Goal: Task Accomplishment & Management: Manage account settings

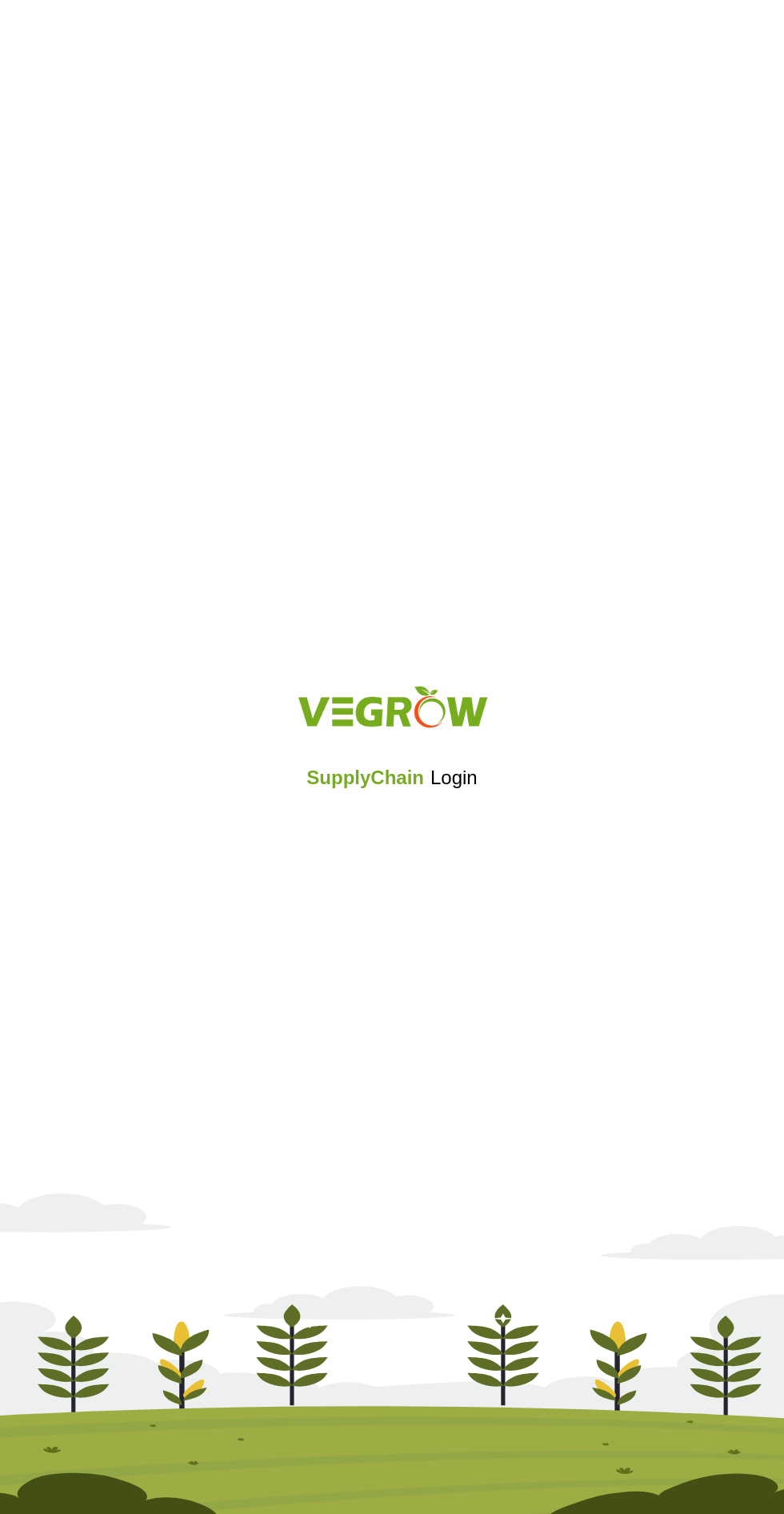
click at [387, 845] on div "SupplyChain Login" at bounding box center [392, 757] width 784 height 191
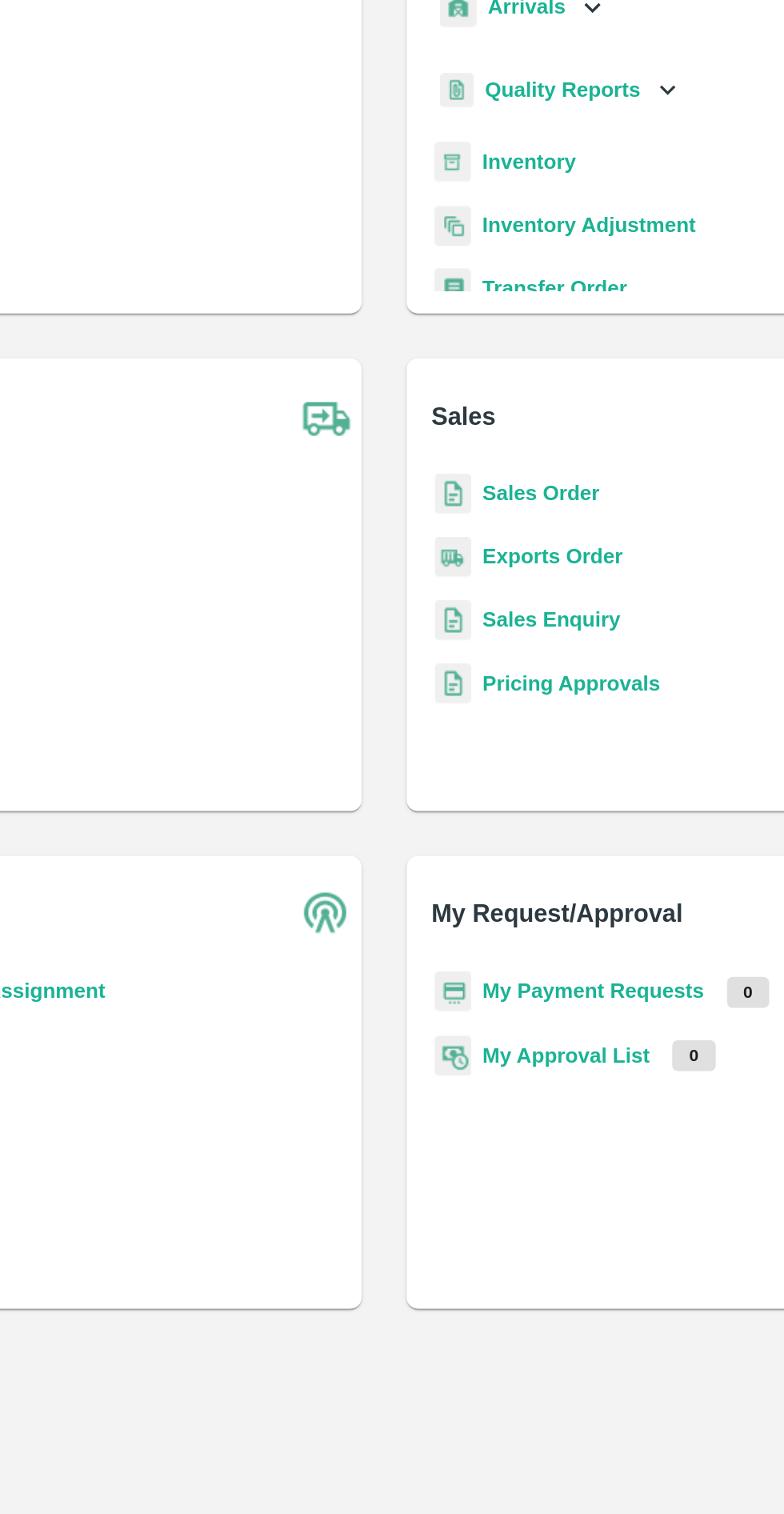
click at [481, 244] on div "Quality Reports" at bounding box center [491, 230] width 141 height 33
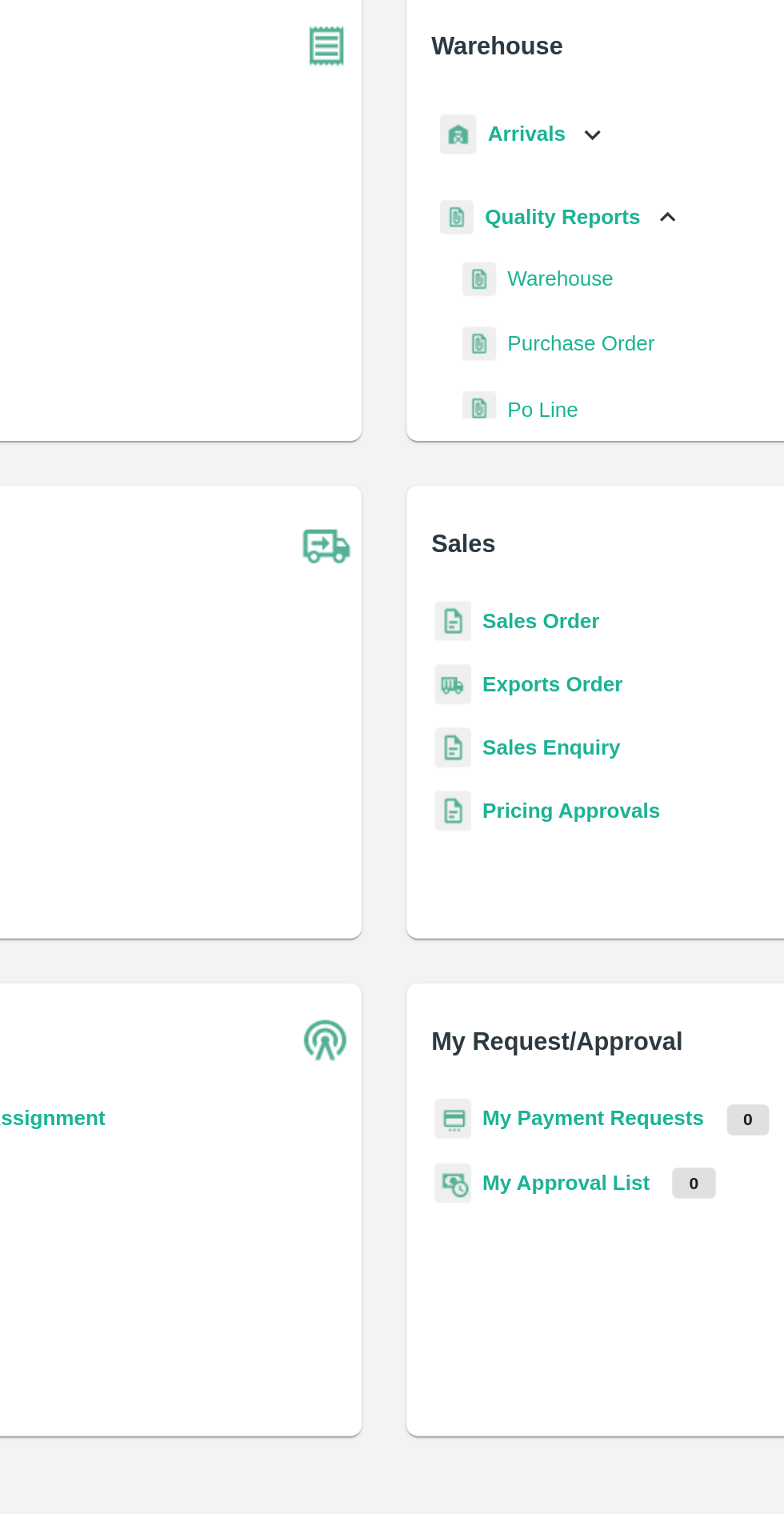
click at [532, 225] on div "Quality Reports" at bounding box center [491, 230] width 141 height 33
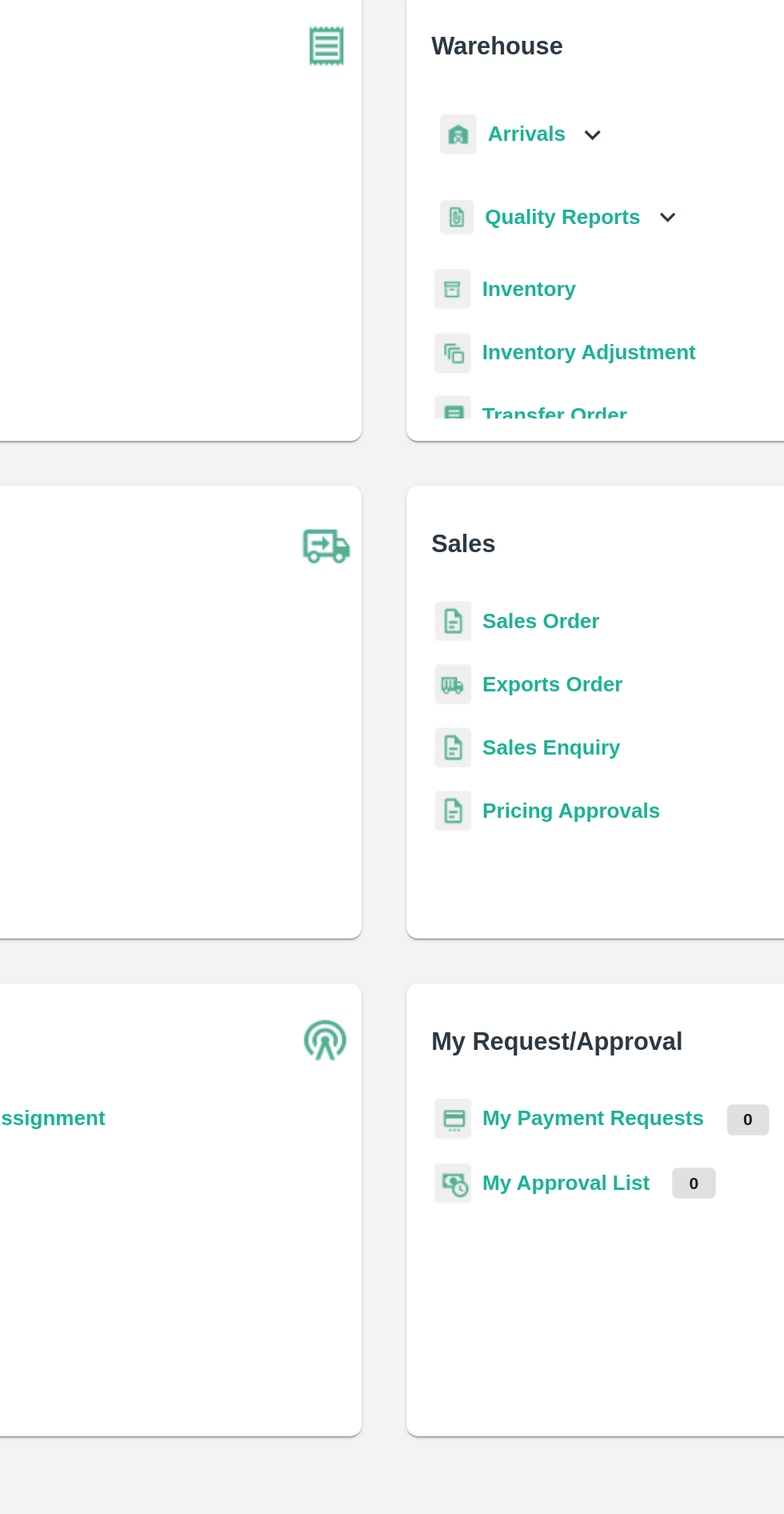
click at [487, 266] on b "Inventory" at bounding box center [474, 270] width 54 height 13
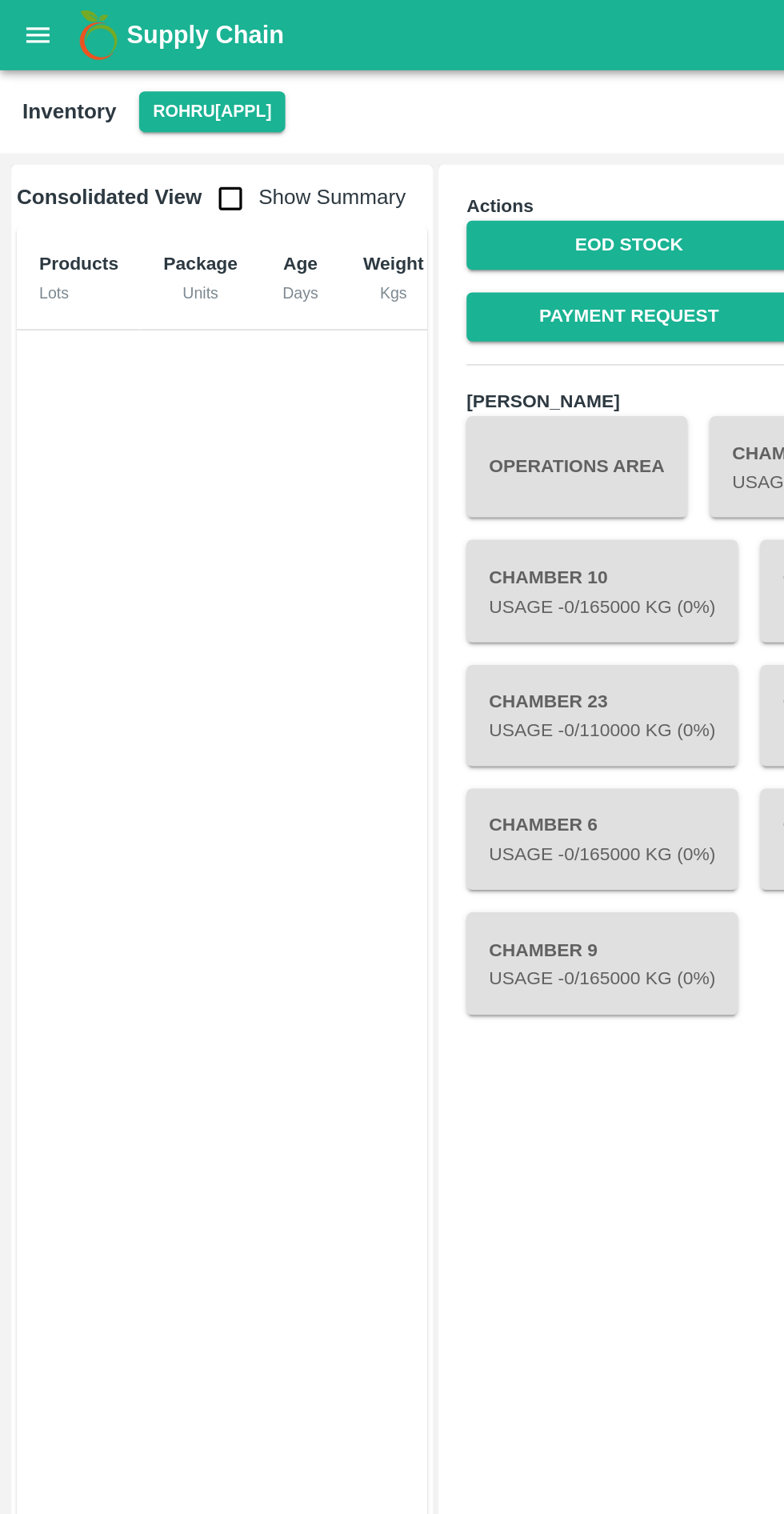
click at [126, 56] on button "Rohru[APPL]" at bounding box center [120, 63] width 83 height 23
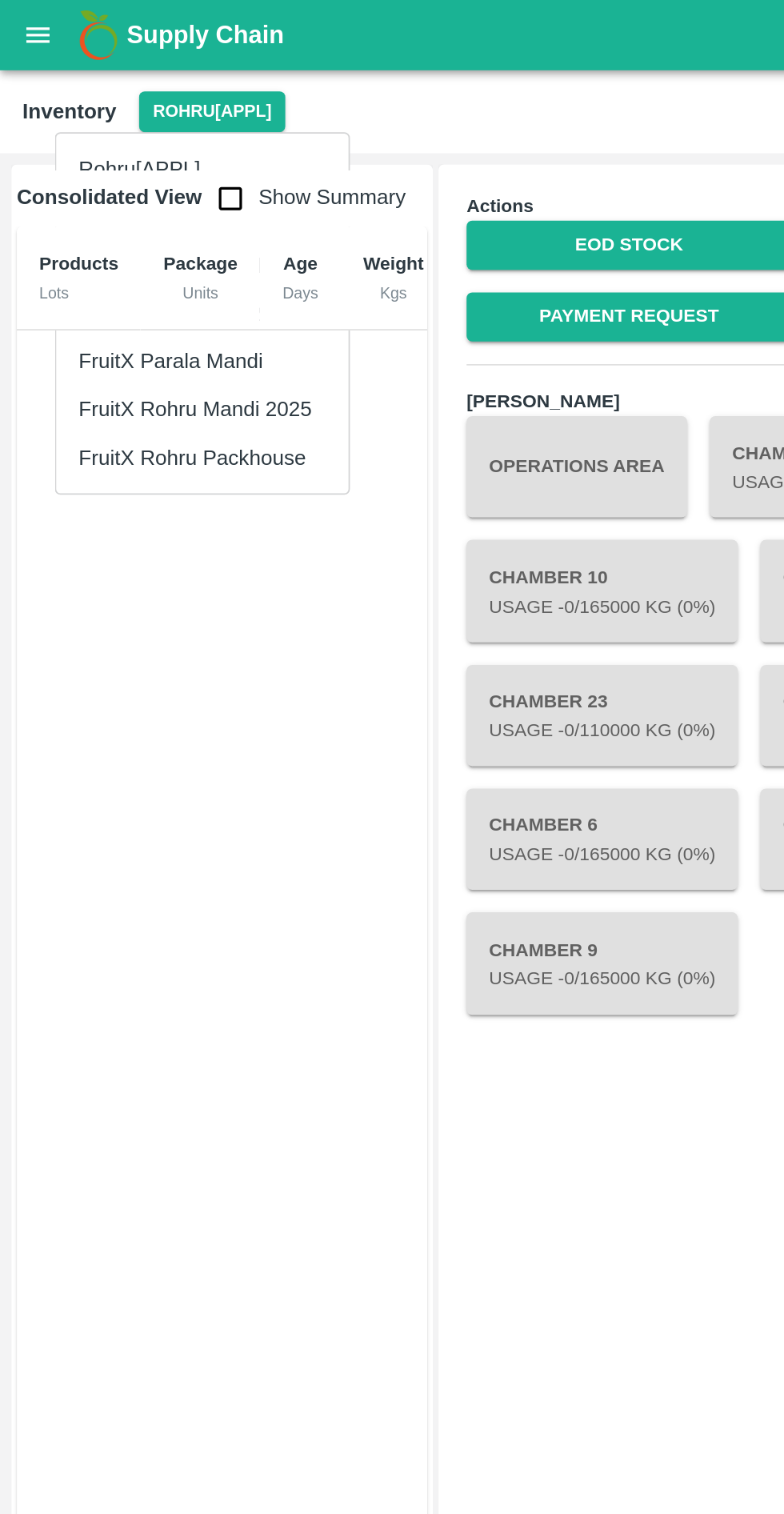
click at [154, 227] on li "FruitX Rohru Mandi 2025" at bounding box center [115, 233] width 167 height 27
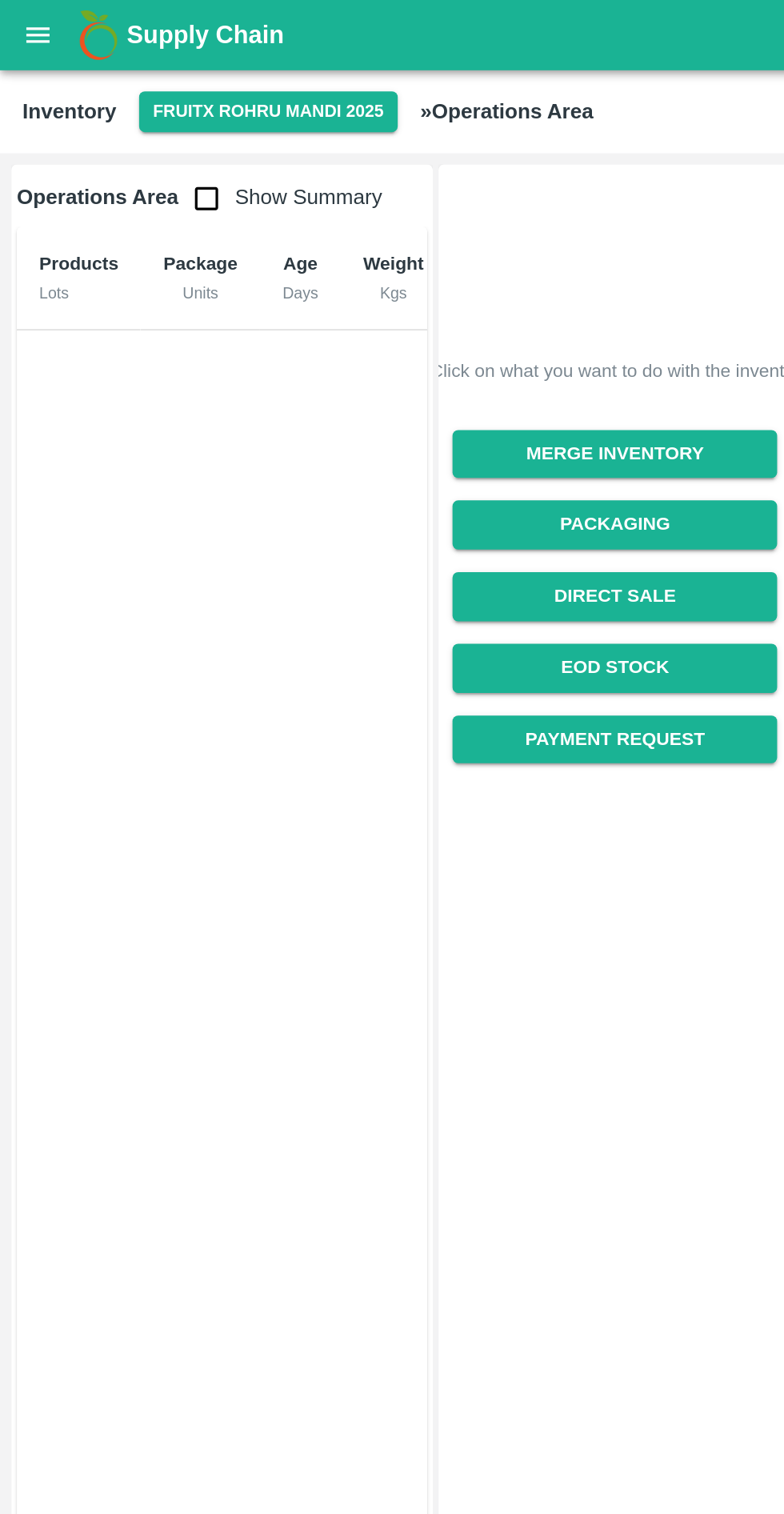
click at [117, 114] on input "checkbox" at bounding box center [117, 112] width 32 height 32
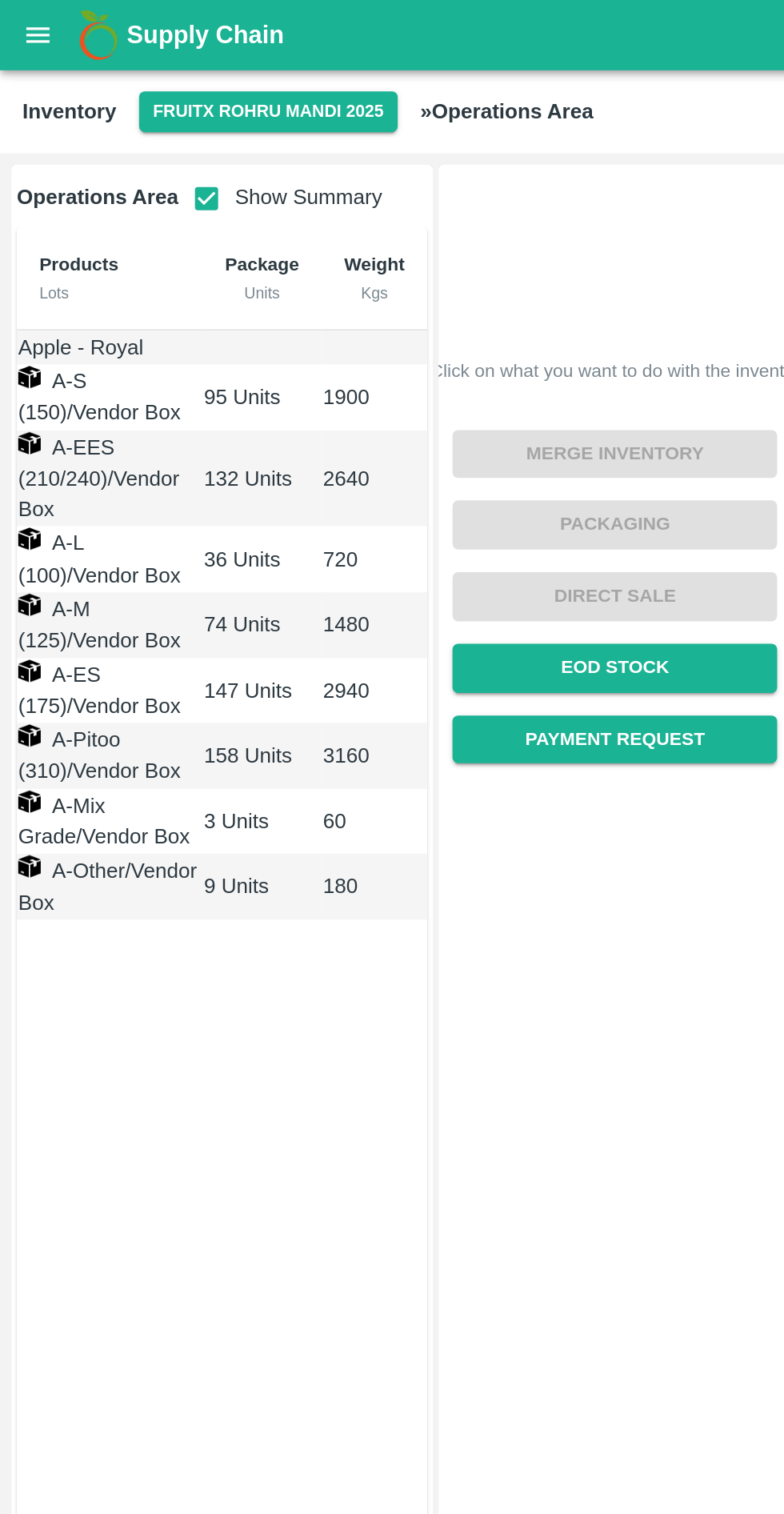
click at [107, 108] on input "checkbox" at bounding box center [117, 112] width 32 height 32
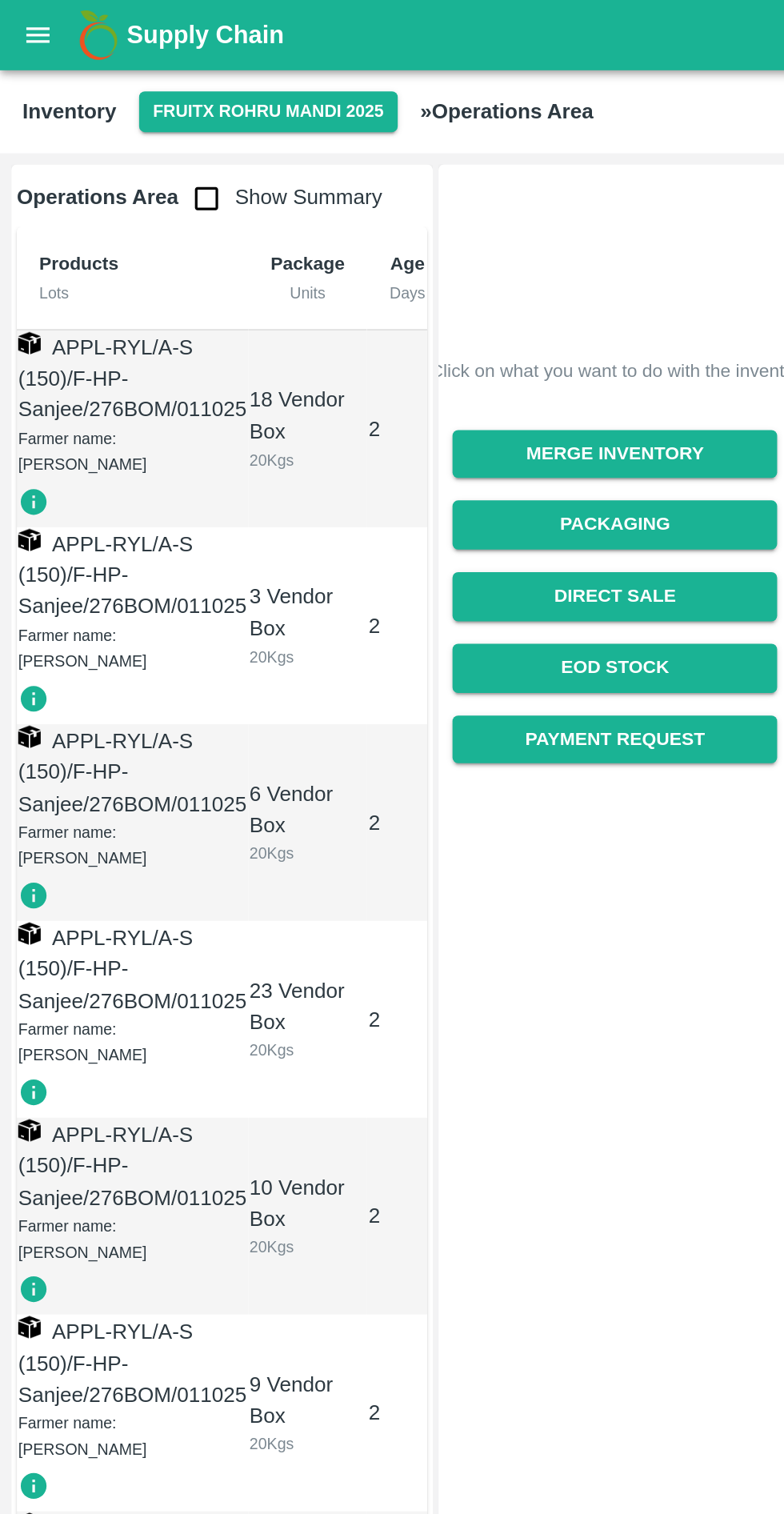
click at [110, 114] on input "checkbox" at bounding box center [117, 112] width 32 height 32
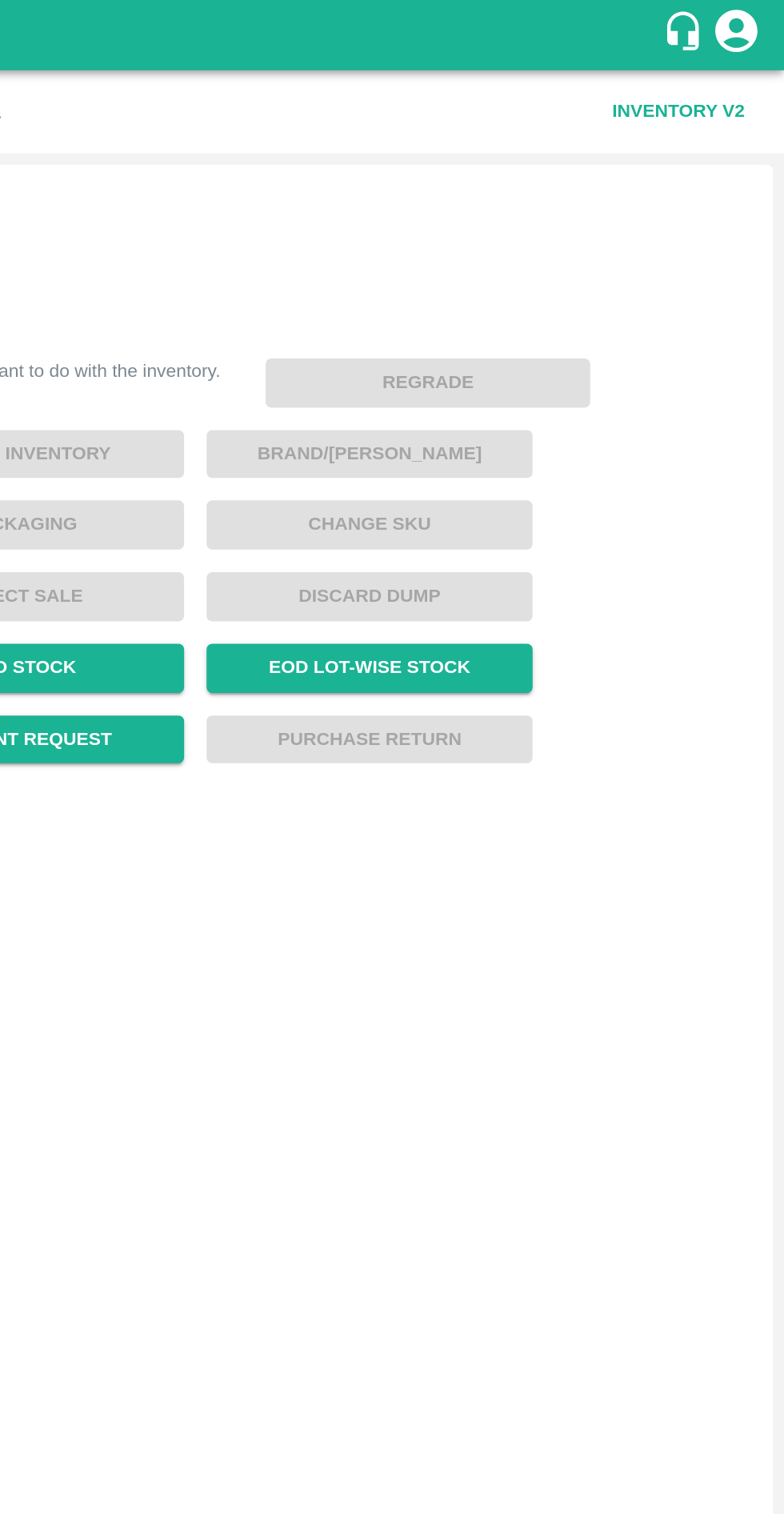
click at [443, 394] on link "EOD Stock" at bounding box center [350, 380] width 185 height 28
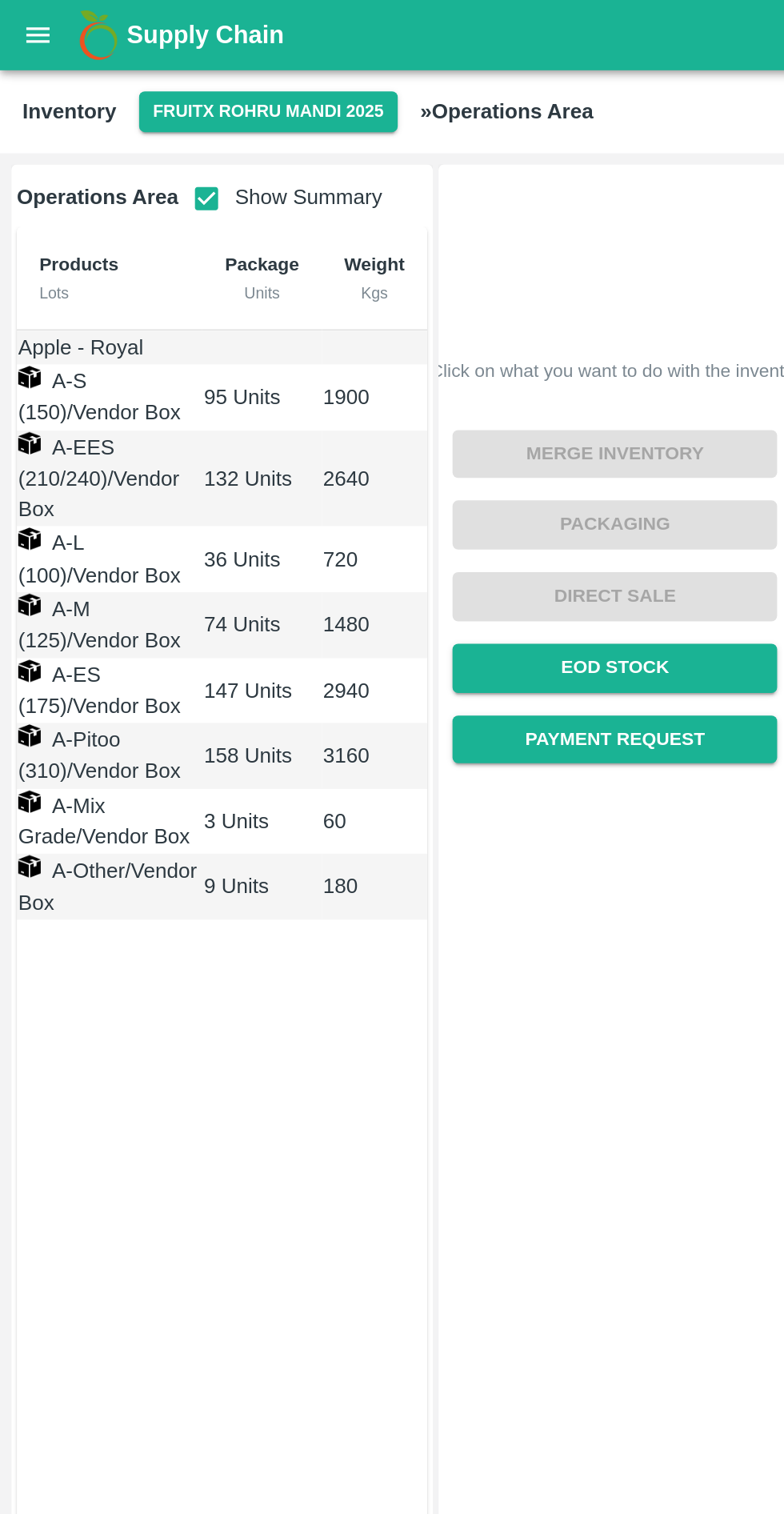
click at [108, 117] on input "checkbox" at bounding box center [117, 112] width 32 height 32
checkbox input "false"
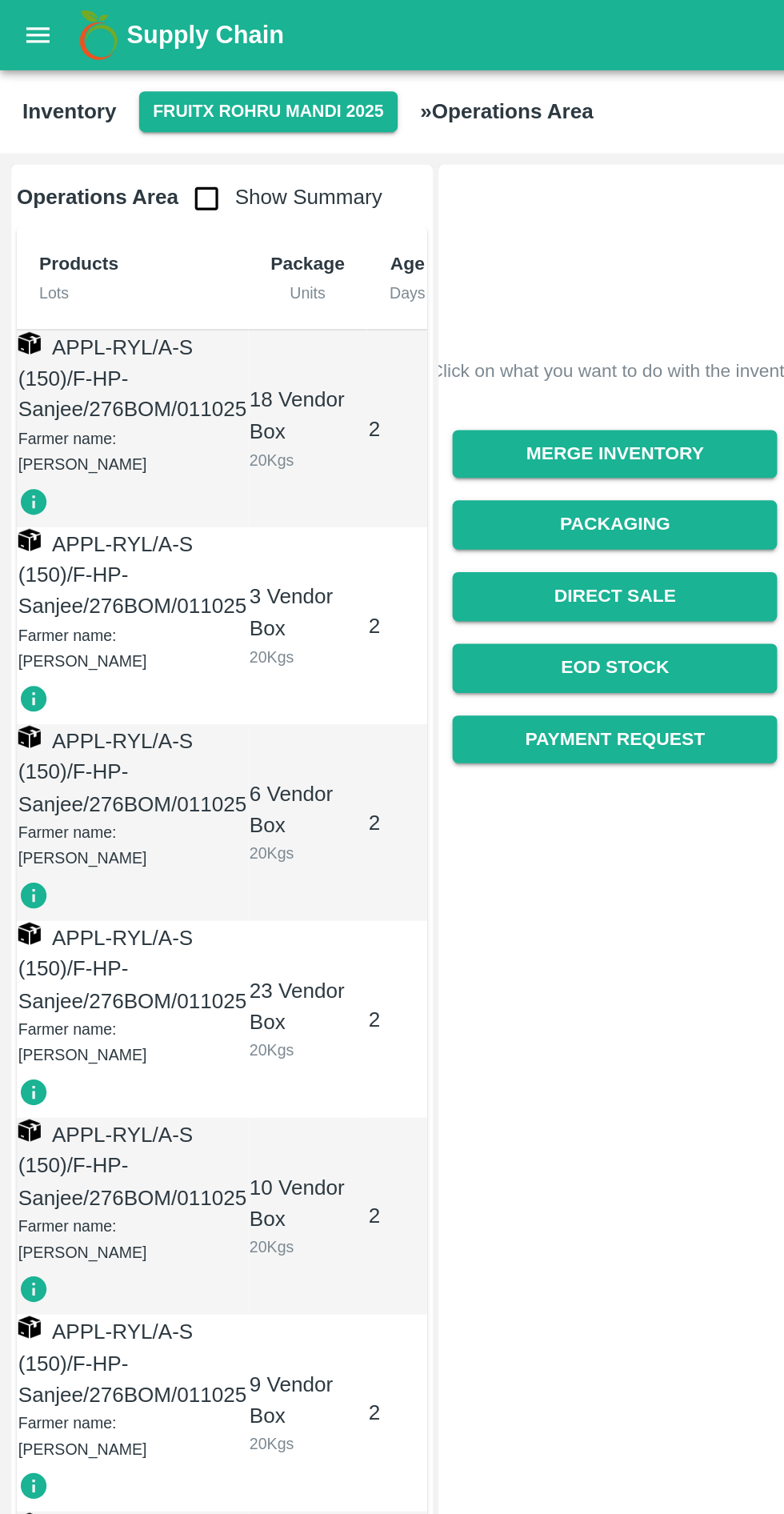
click at [36, 13] on button "open drawer" at bounding box center [21, 20] width 37 height 37
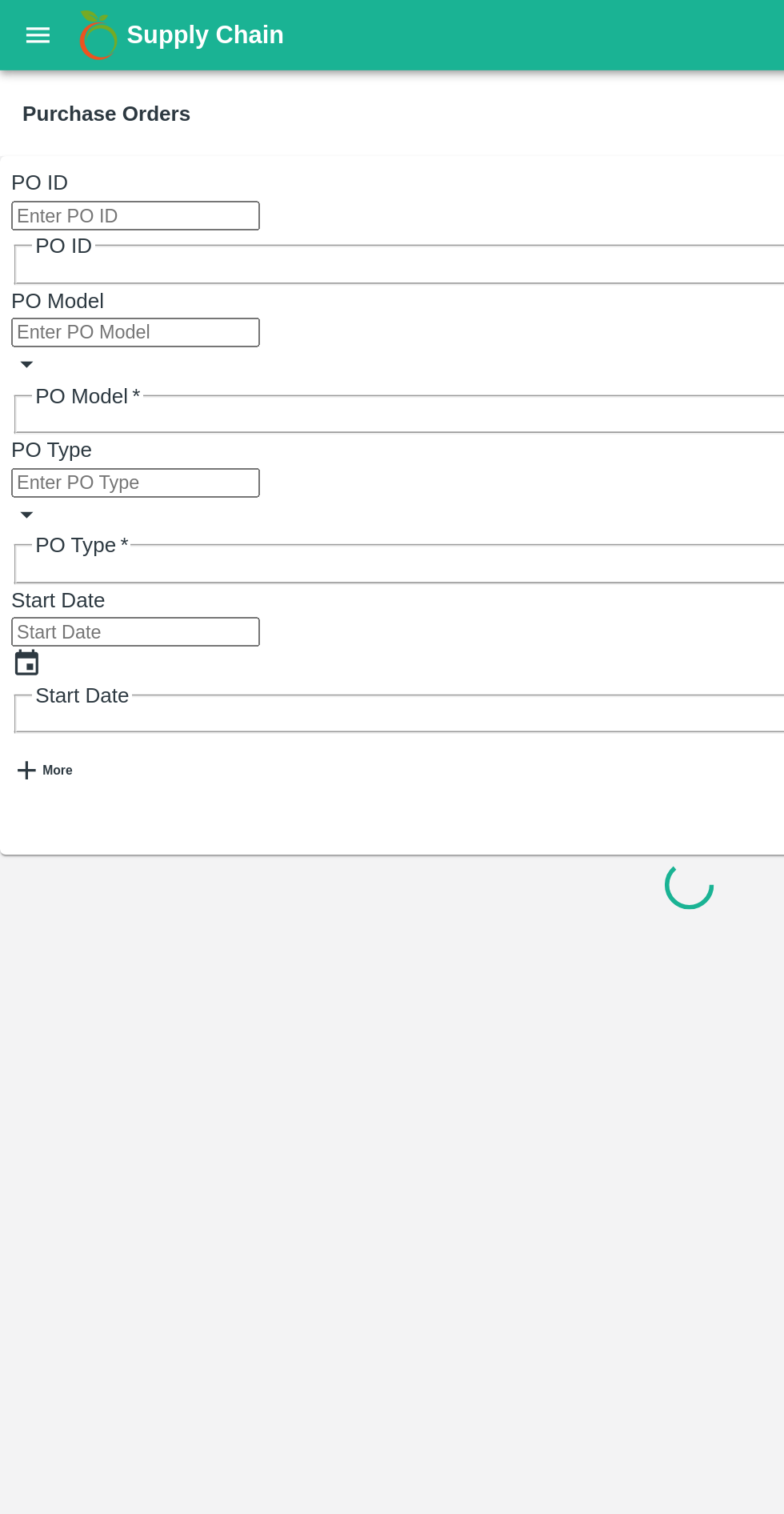
click at [41, 435] on strong "More" at bounding box center [32, 439] width 17 height 8
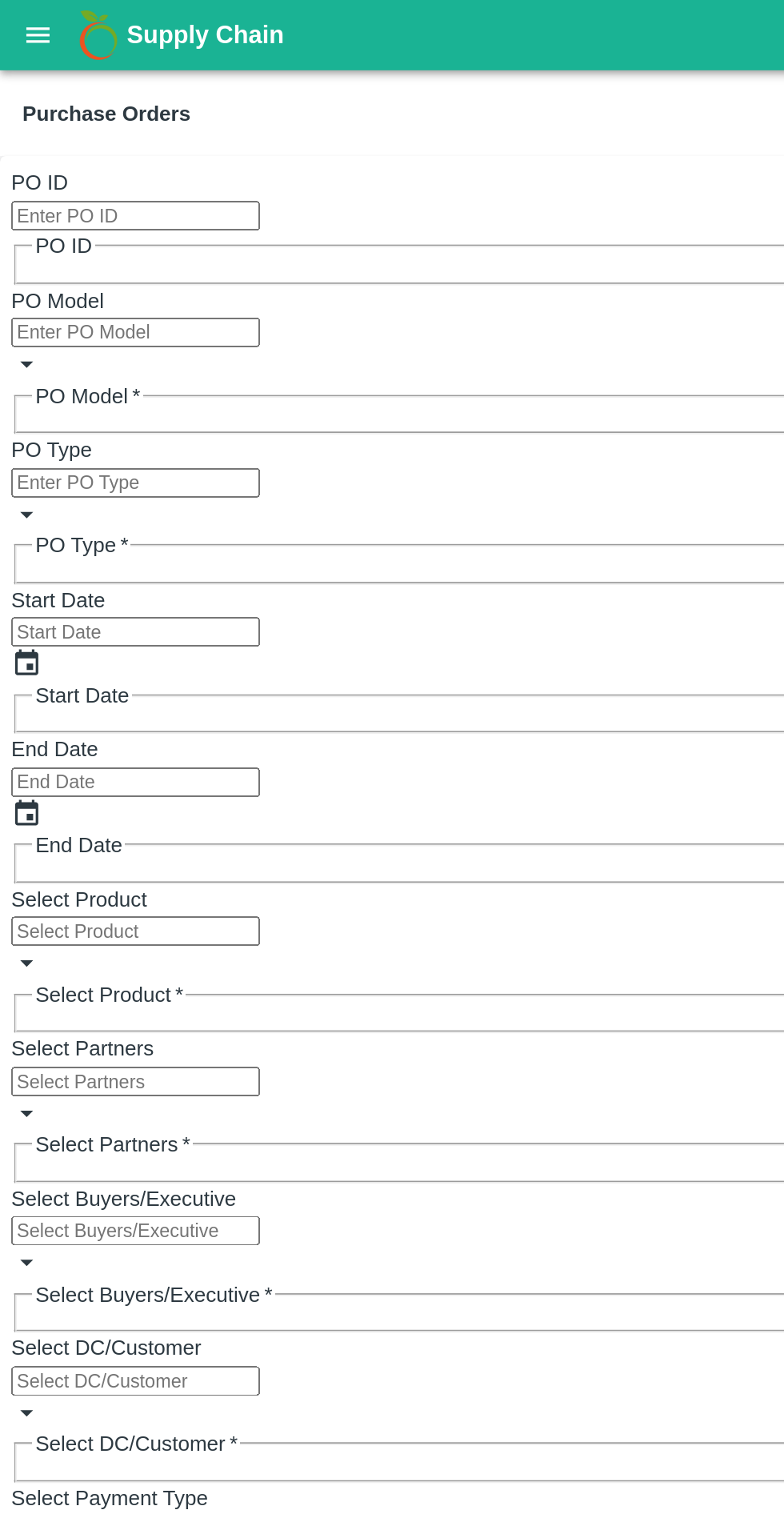
click at [24, 796] on icon "Open" at bounding box center [16, 805] width 18 height 18
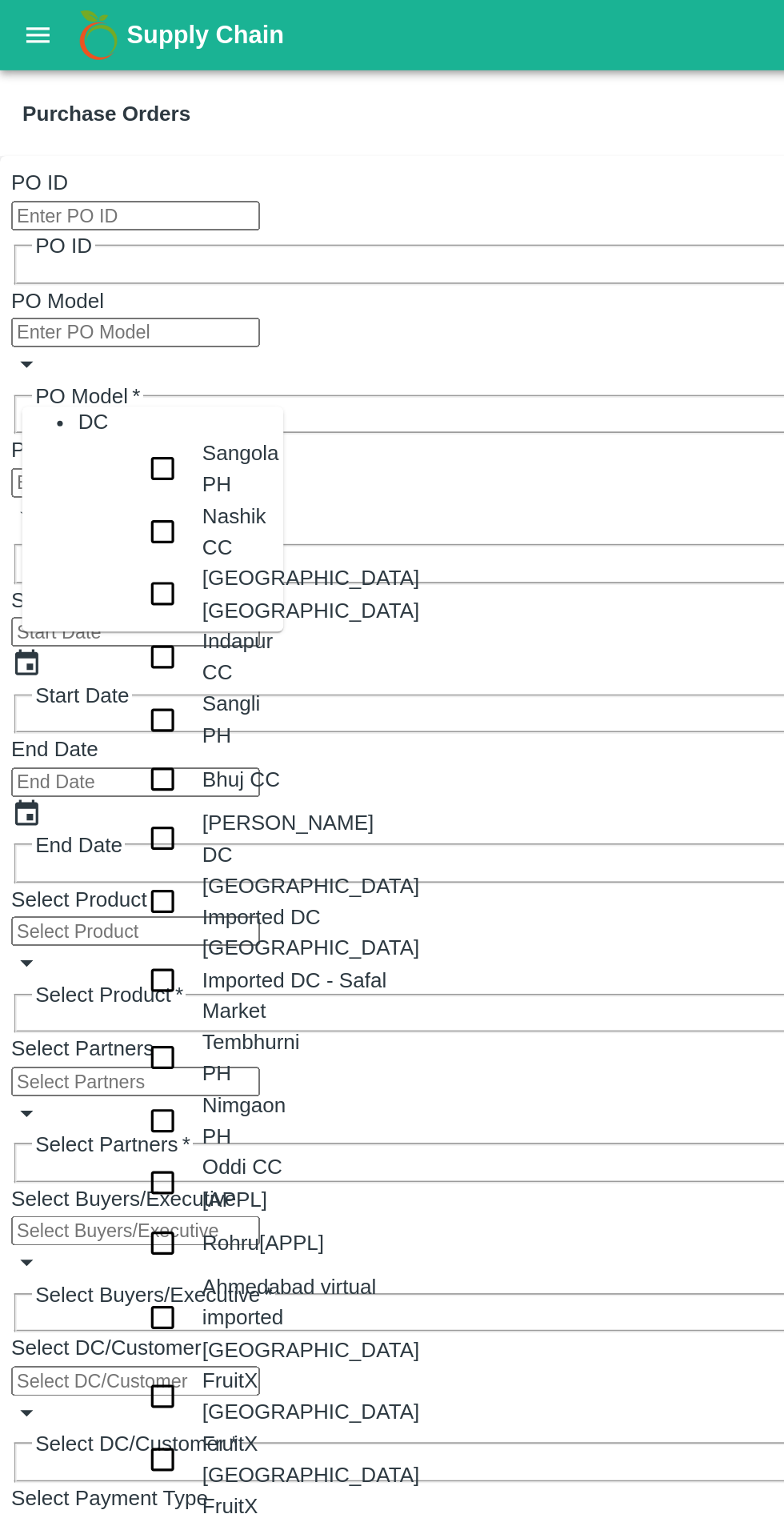
scroll to position [1856, 0]
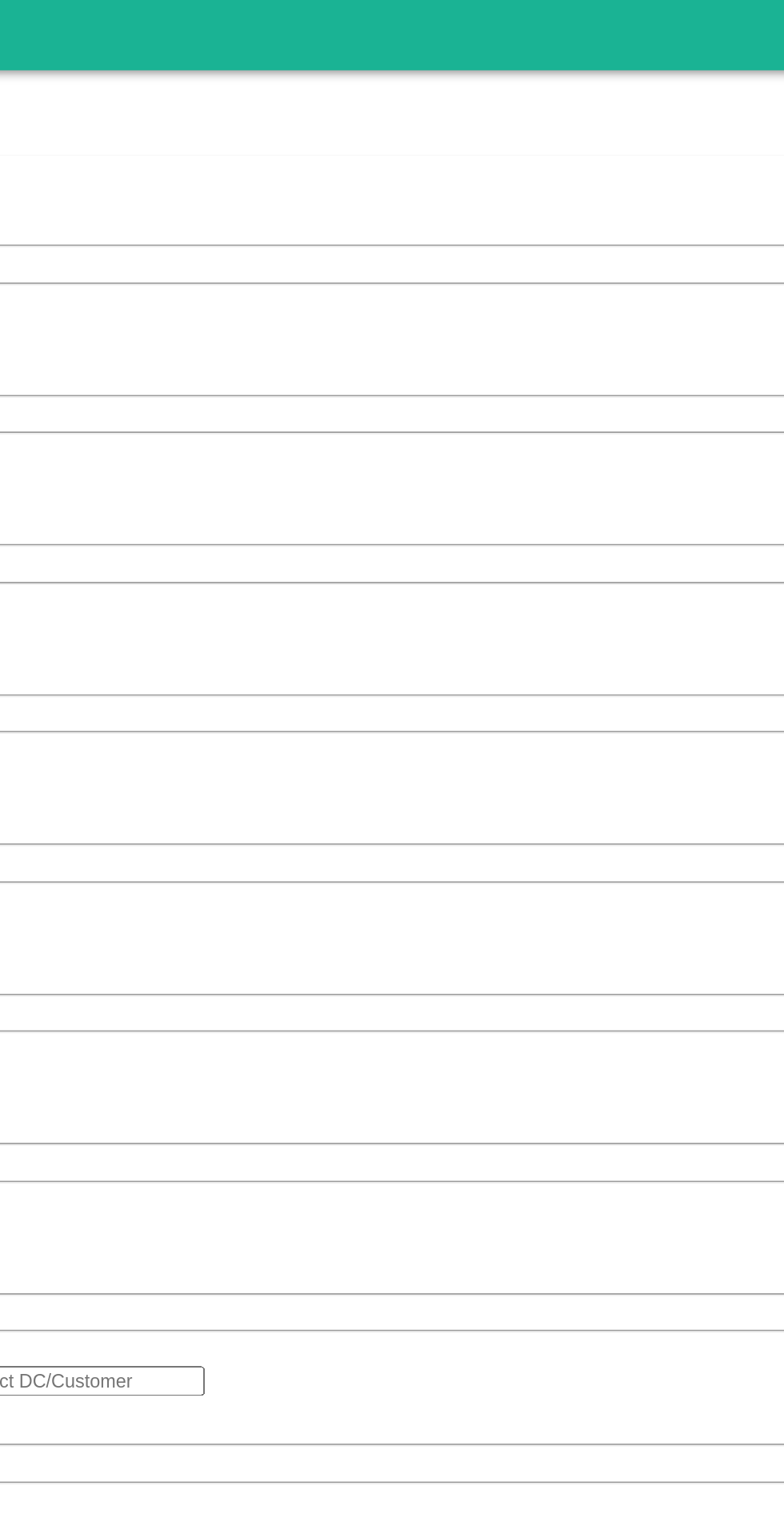
click at [148, 608] on input "Select Partners" at bounding box center [77, 616] width 141 height 17
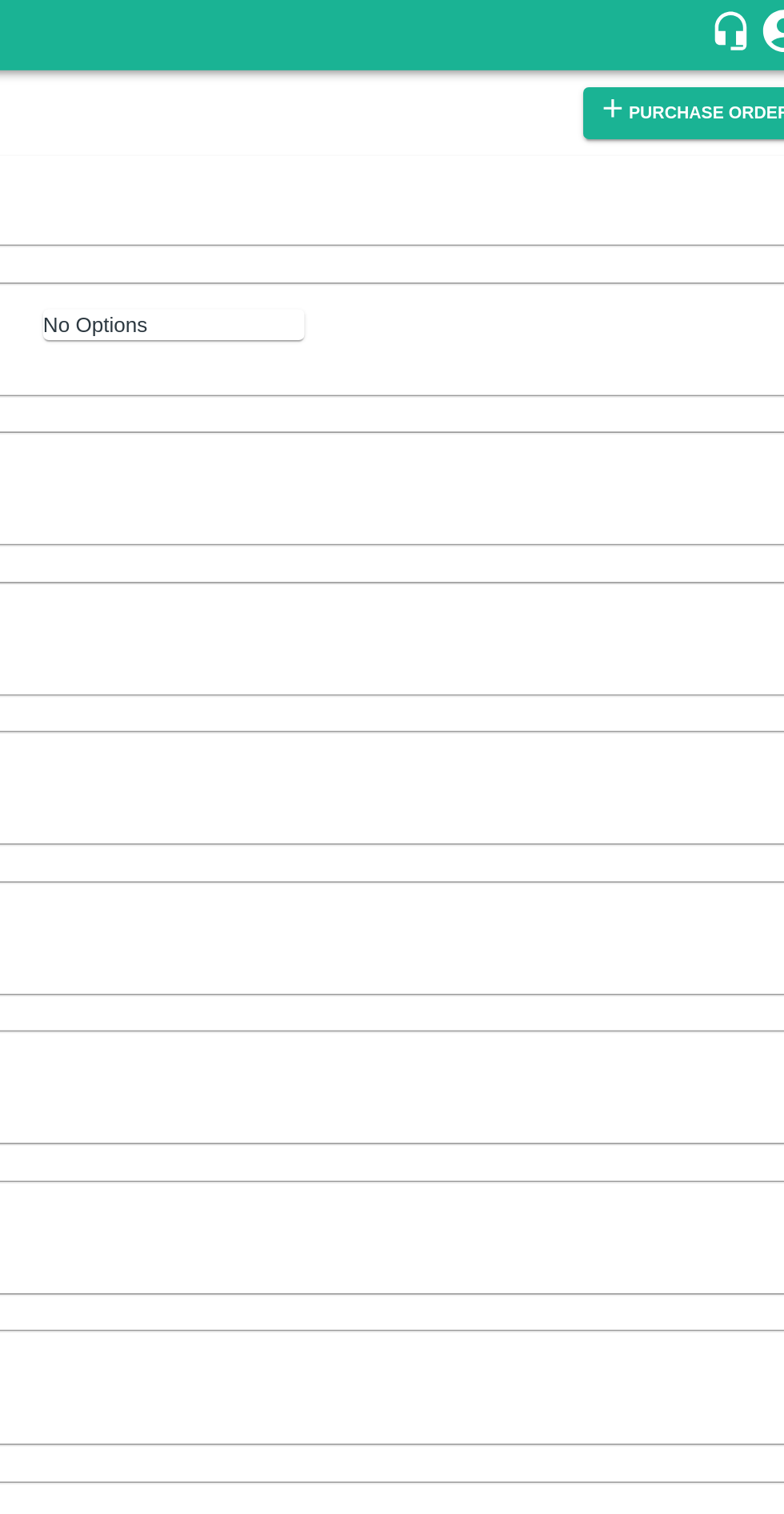
type input "[PERSON_NAME]"
click at [639, 198] on div "PO ID PO ID PO Model PO Model   * PO Type PO Type   * Start Date Start Date End…" at bounding box center [392, 576] width 771 height 961
click at [742, 1063] on icon "submit" at bounding box center [749, 1072] width 18 height 18
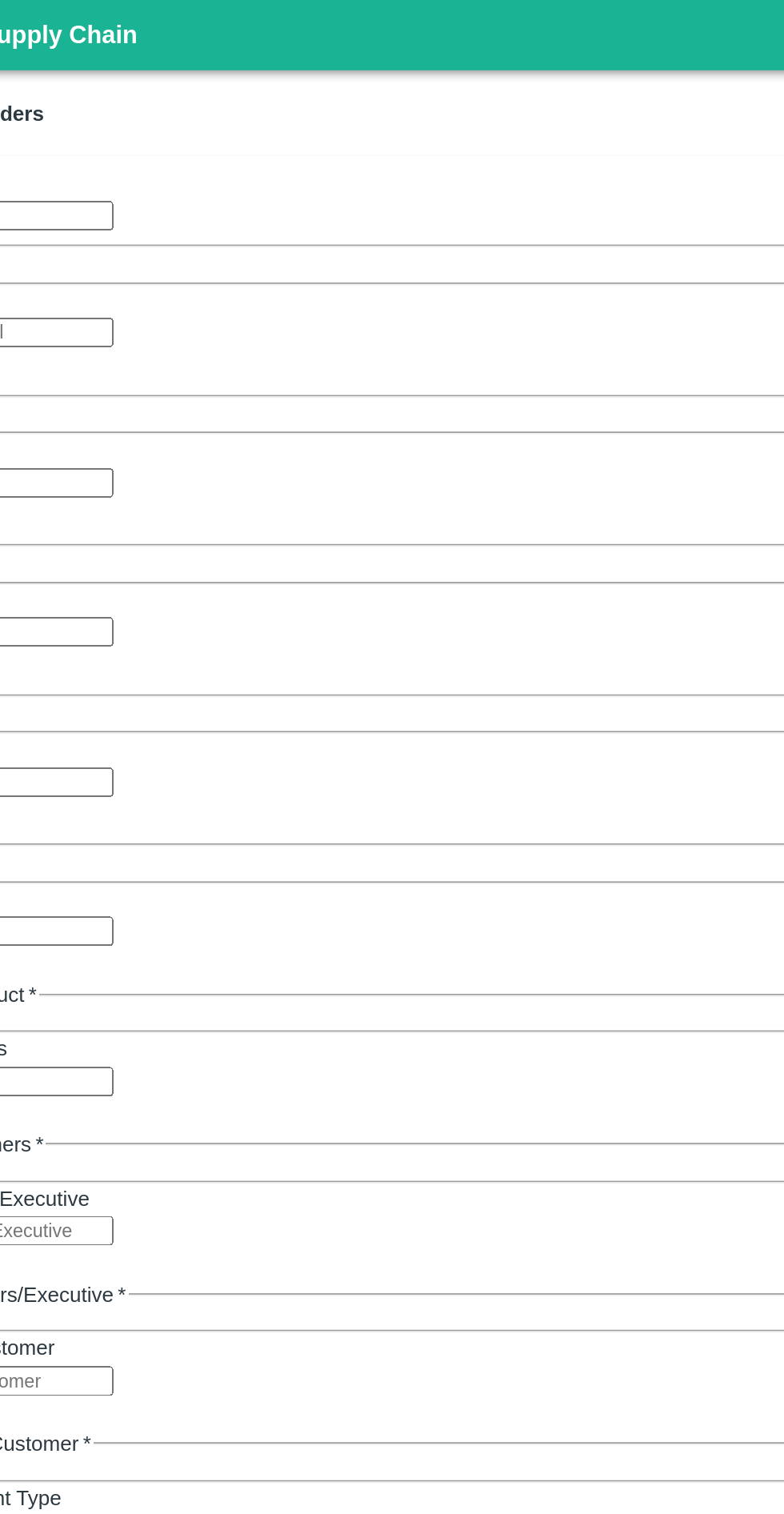
click at [137, 1360] on div at bounding box center [76, 1406] width 120 height 93
